Goal: Task Accomplishment & Management: Manage account settings

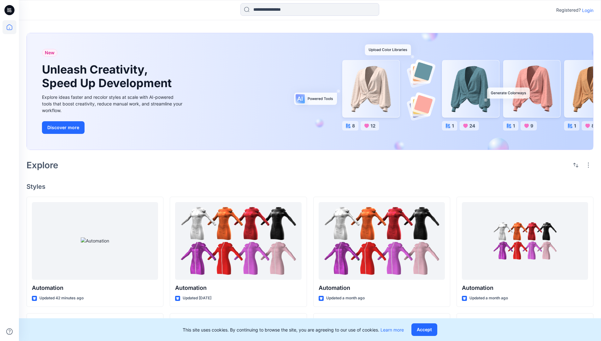
click at [586, 10] on p "Login" at bounding box center [587, 10] width 11 height 7
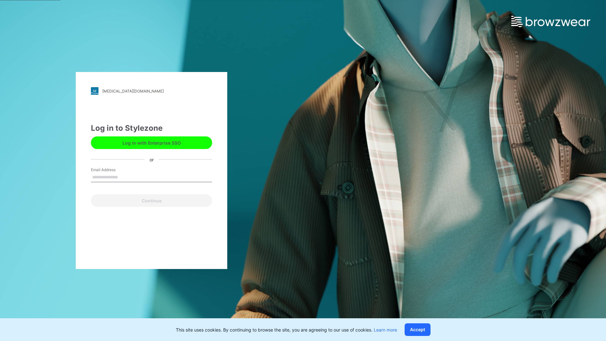
click at [125, 177] on input "Email Address" at bounding box center [151, 177] width 121 height 9
type input "**********"
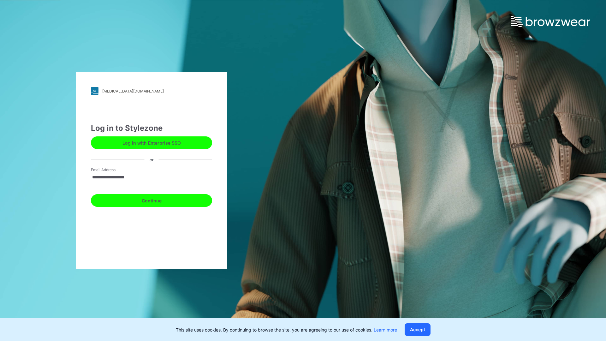
click at [158, 199] on button "Continue" at bounding box center [151, 200] width 121 height 13
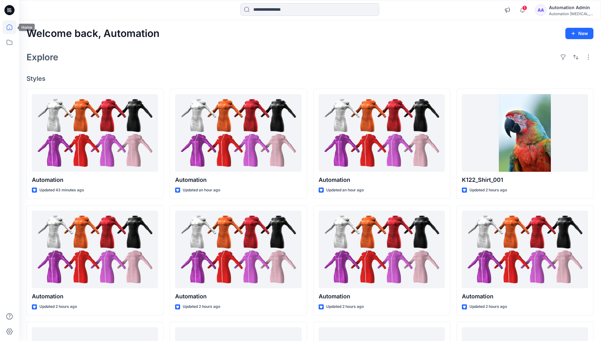
click at [12, 27] on icon at bounding box center [10, 27] width 6 height 6
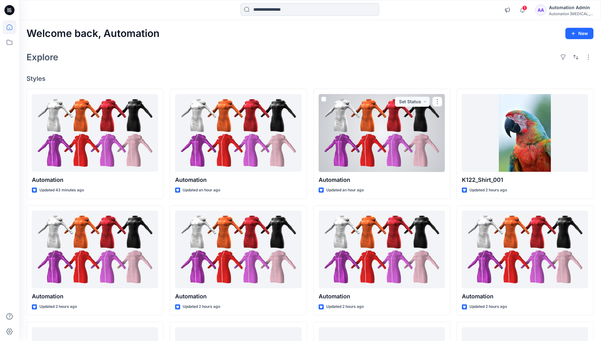
click at [557, 10] on div "Automation Admin" at bounding box center [571, 8] width 44 height 8
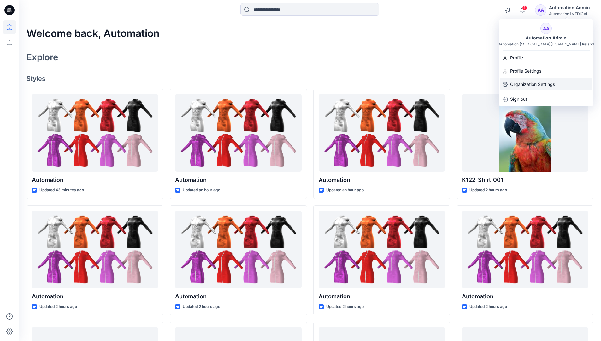
click at [527, 84] on p "Organization Settings" at bounding box center [532, 84] width 45 height 12
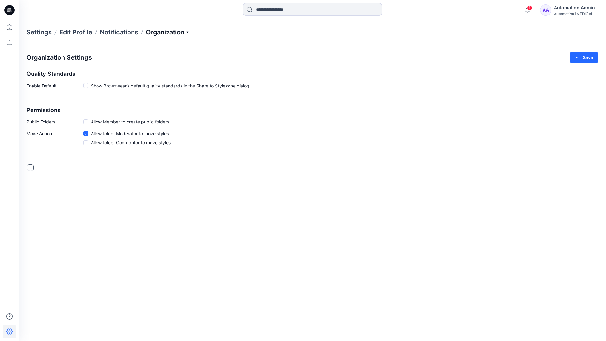
click at [189, 33] on p "Organization" at bounding box center [168, 32] width 44 height 9
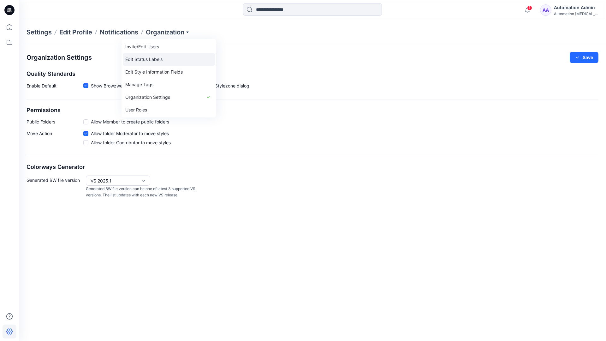
click at [155, 57] on link "Edit Status Labels" at bounding box center [169, 59] width 92 height 13
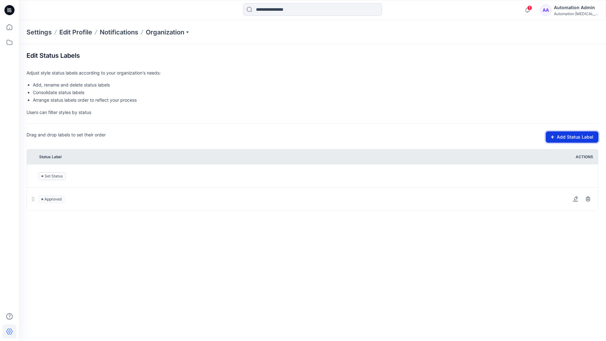
click at [556, 139] on button "Add Status Label" at bounding box center [572, 136] width 53 height 11
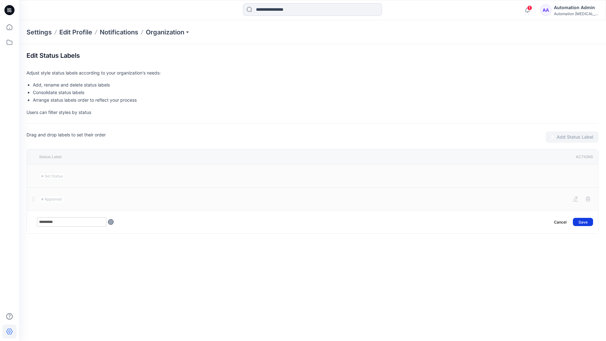
type input "*********"
click at [586, 219] on button "Save" at bounding box center [583, 222] width 20 height 8
click at [9, 26] on icon at bounding box center [10, 27] width 14 height 14
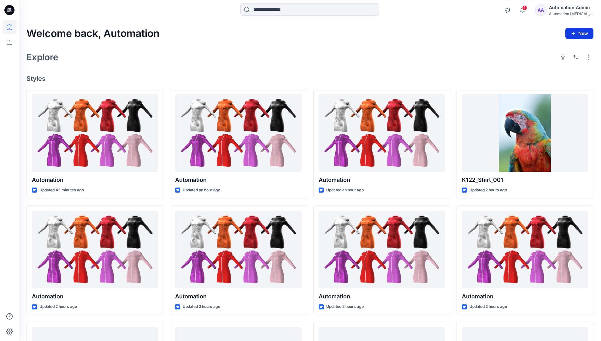
click at [574, 30] on button "New" at bounding box center [580, 33] width 28 height 11
click at [559, 49] on p "New Style" at bounding box center [560, 49] width 21 height 8
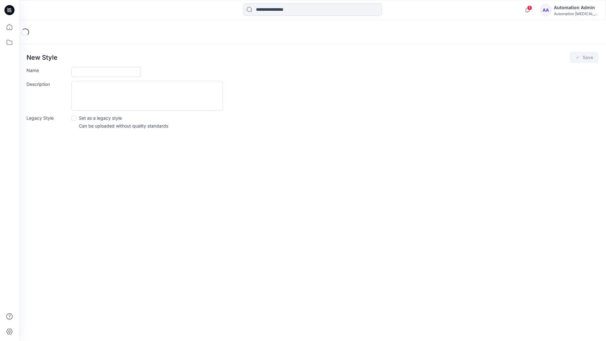
click at [86, 74] on input "Name" at bounding box center [105, 72] width 69 height 10
type input "**********"
click at [585, 57] on button "Save" at bounding box center [584, 57] width 29 height 11
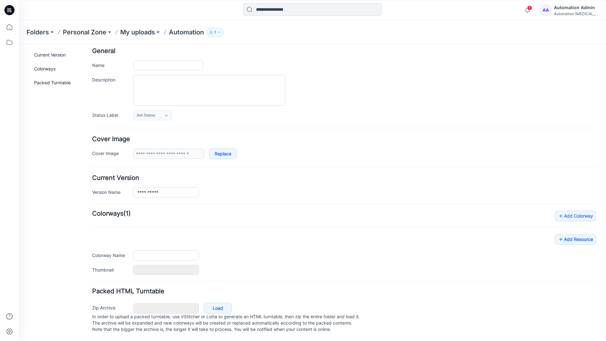
scroll to position [37, 0]
type input "**********"
click at [580, 235] on div "**********" at bounding box center [344, 243] width 504 height 64
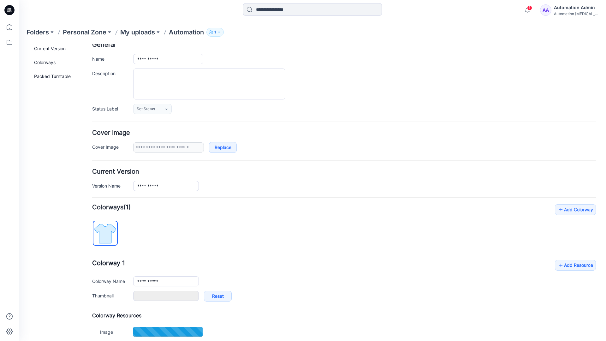
scroll to position [0, 0]
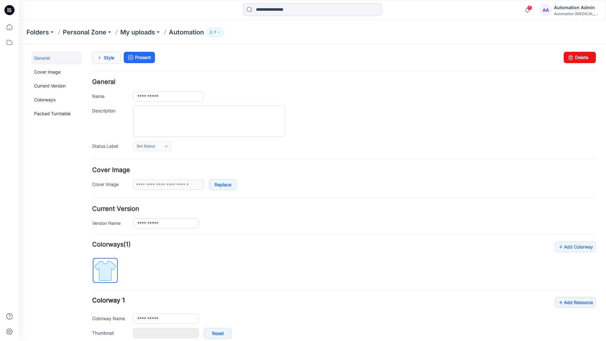
click at [107, 57] on link "Style" at bounding box center [106, 58] width 28 height 12
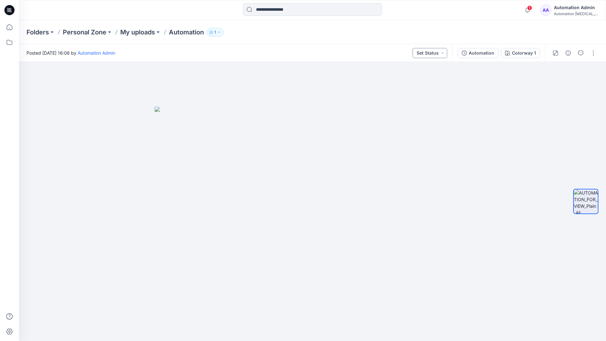
click at [437, 53] on button "Set Status" at bounding box center [430, 53] width 35 height 10
click at [438, 52] on button "Set Status" at bounding box center [430, 53] width 35 height 10
click at [415, 80] on p "Approved" at bounding box center [415, 82] width 21 height 8
click at [436, 51] on button "Approved" at bounding box center [430, 53] width 34 height 10
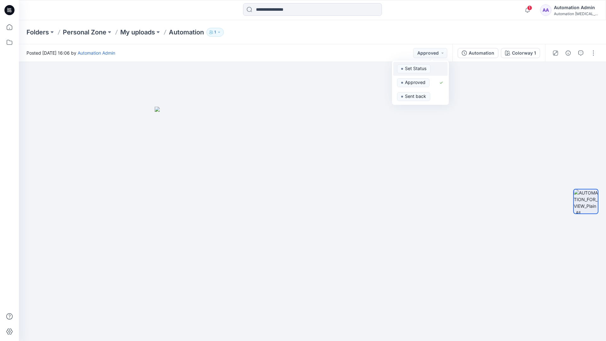
click at [429, 65] on span "Set Status" at bounding box center [413, 68] width 33 height 9
click at [484, 55] on div "Automation" at bounding box center [482, 53] width 26 height 7
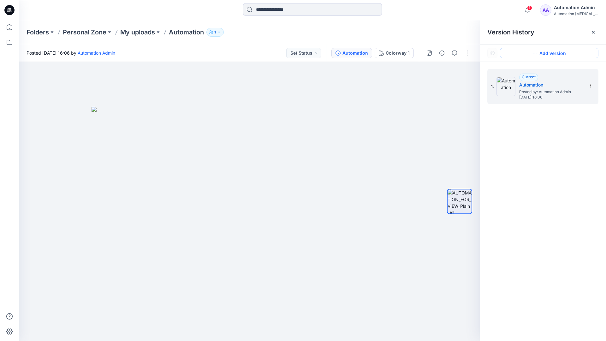
click at [543, 53] on button "Add version" at bounding box center [549, 53] width 98 height 10
click at [589, 86] on icon at bounding box center [590, 85] width 5 height 5
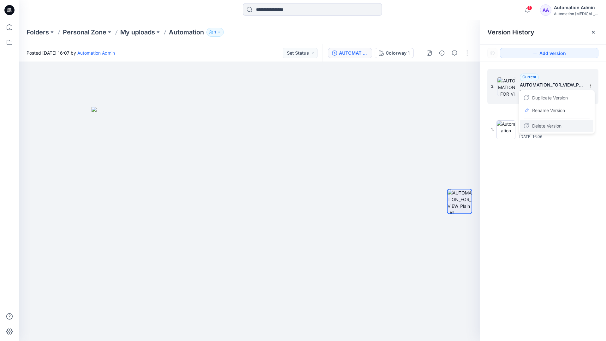
click at [554, 125] on span "Delete Version" at bounding box center [546, 126] width 29 height 8
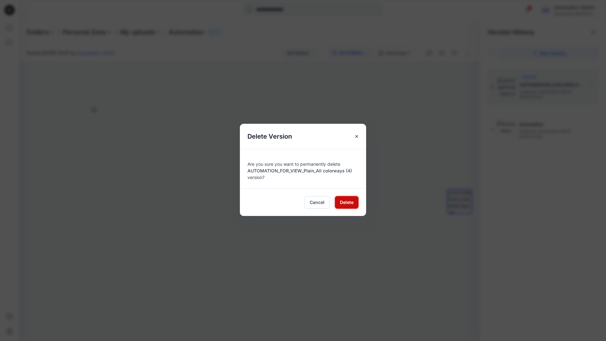
click at [347, 201] on span "Delete" at bounding box center [347, 202] width 14 height 7
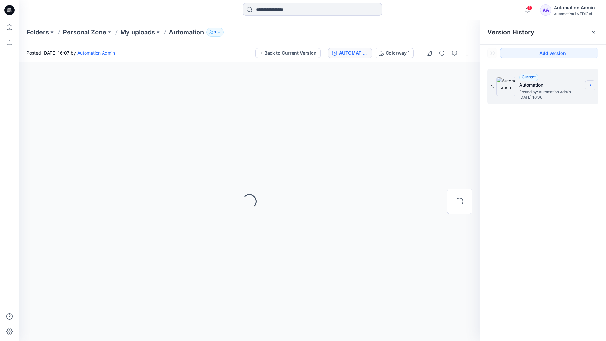
click at [589, 86] on icon at bounding box center [590, 85] width 5 height 5
click at [467, 51] on button "button" at bounding box center [467, 53] width 10 height 10
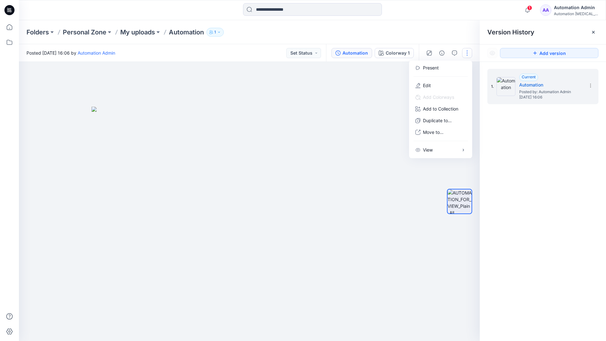
click at [467, 53] on button "button" at bounding box center [467, 53] width 10 height 10
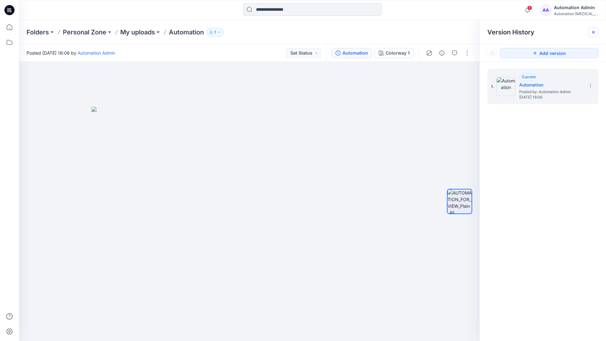
click at [595, 33] on icon at bounding box center [593, 32] width 3 height 3
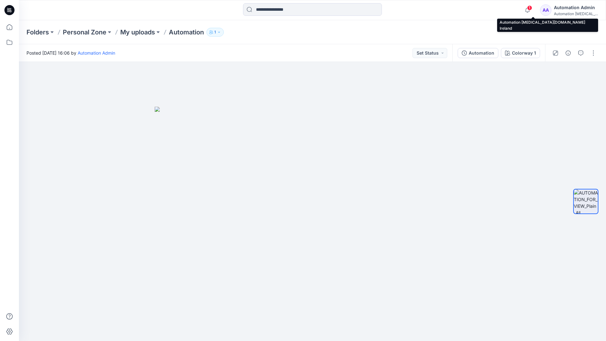
click at [569, 12] on div "Automation [MEDICAL_DATA]..." at bounding box center [576, 13] width 44 height 5
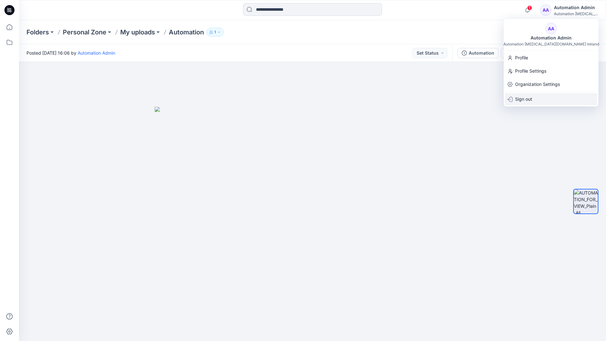
click at [532, 98] on p "Sign out" at bounding box center [523, 99] width 17 height 12
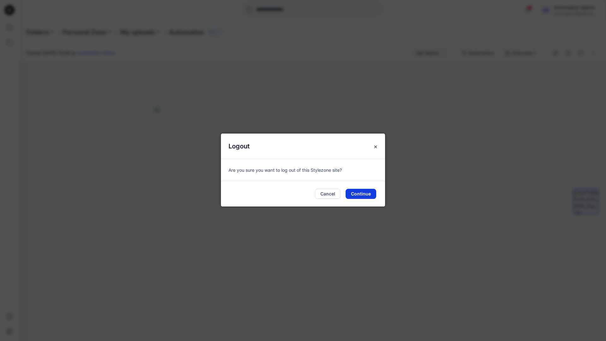
click at [362, 192] on button "Continue" at bounding box center [361, 194] width 31 height 10
